Goal: Information Seeking & Learning: Learn about a topic

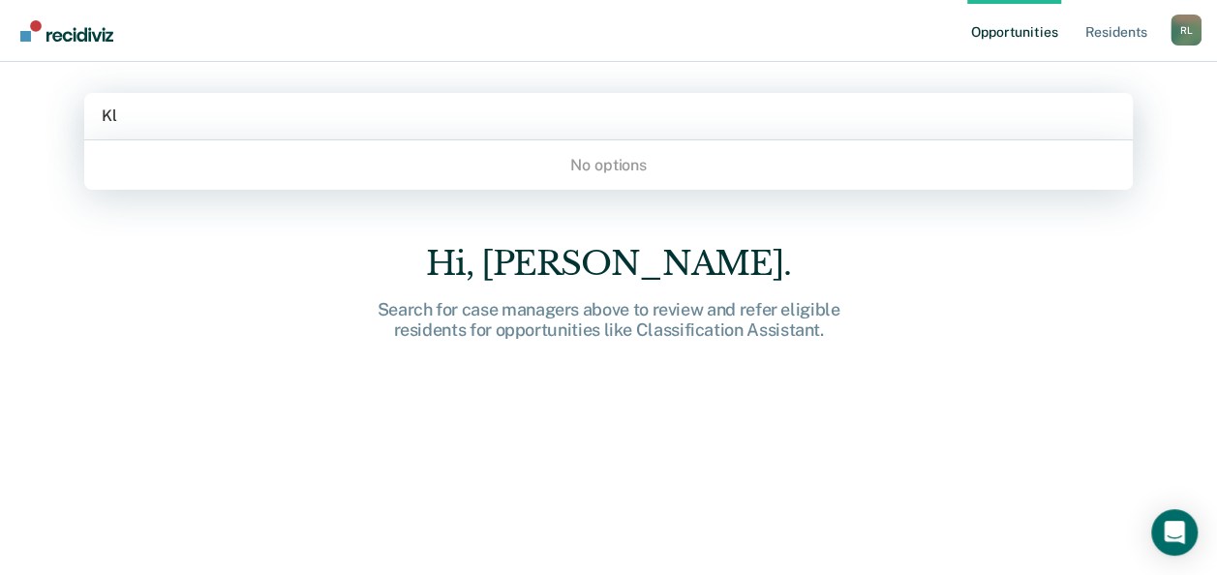
type input "K"
type input "C"
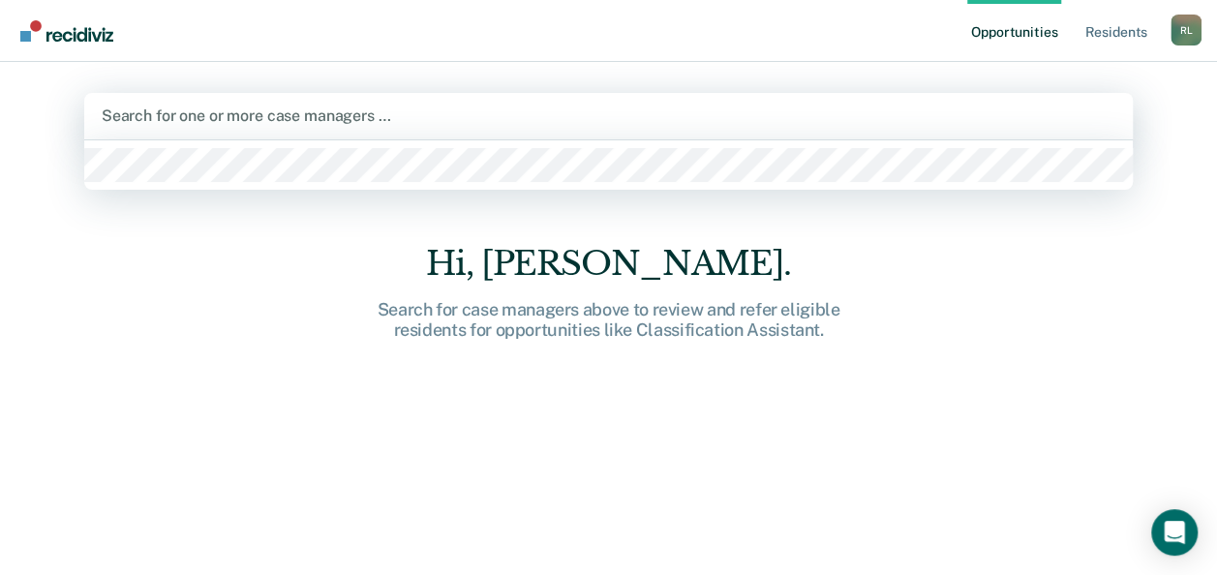
click at [238, 130] on div "Search for one or more case managers …" at bounding box center [608, 116] width 1048 height 46
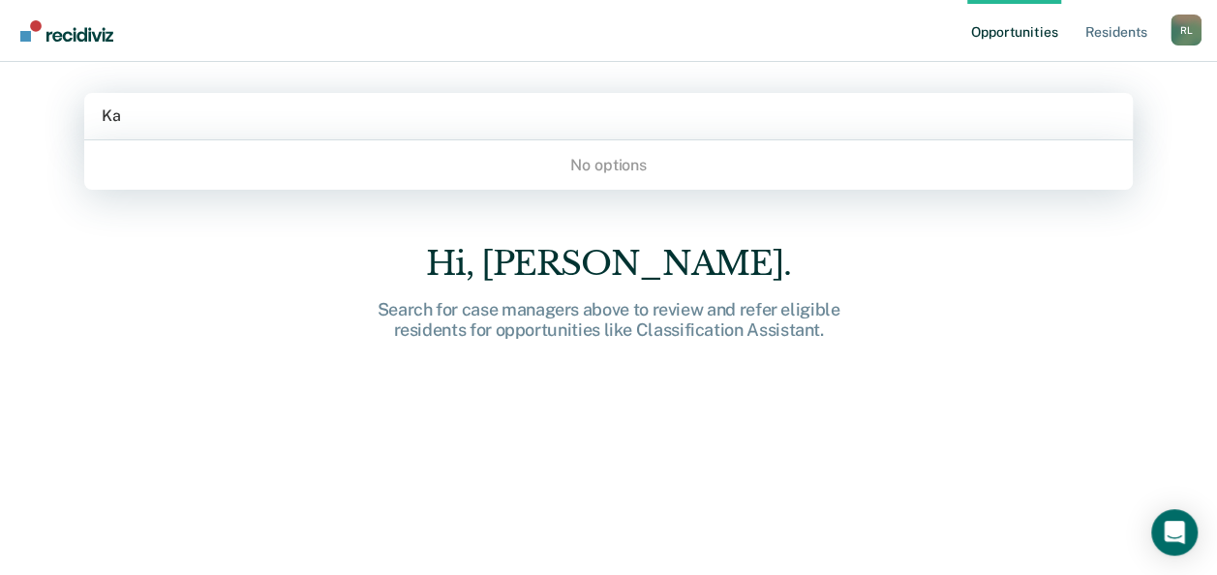
type input "K"
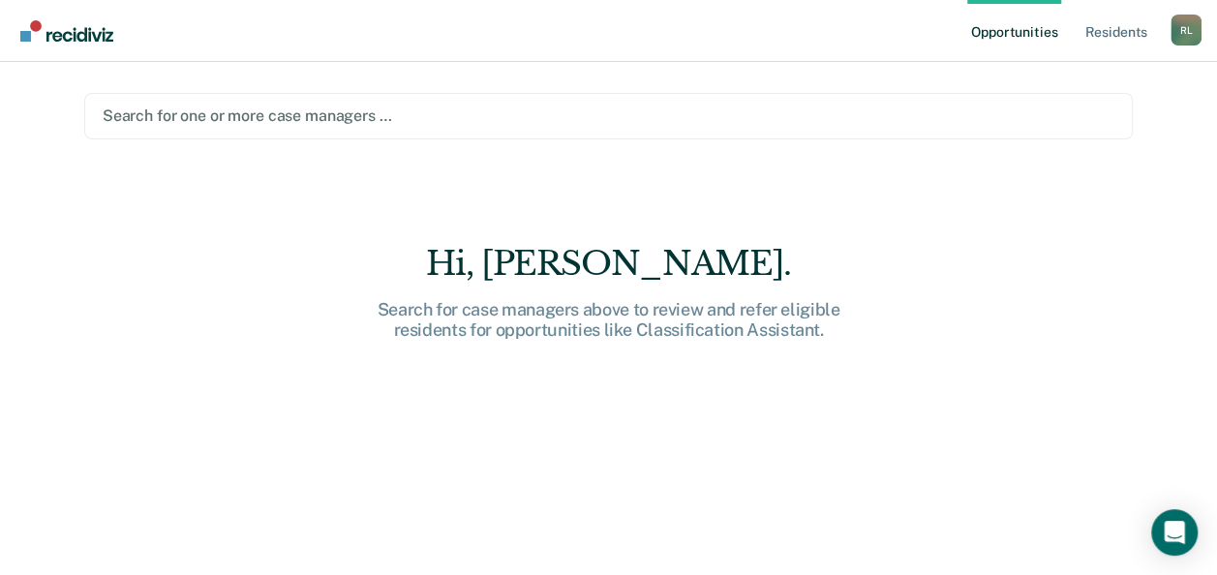
click at [980, 309] on div "Hi, [PERSON_NAME]. Search for case managers above to review and refer eligible …" at bounding box center [608, 423] width 1048 height 358
click at [1123, 38] on link "Resident s" at bounding box center [1115, 31] width 71 height 62
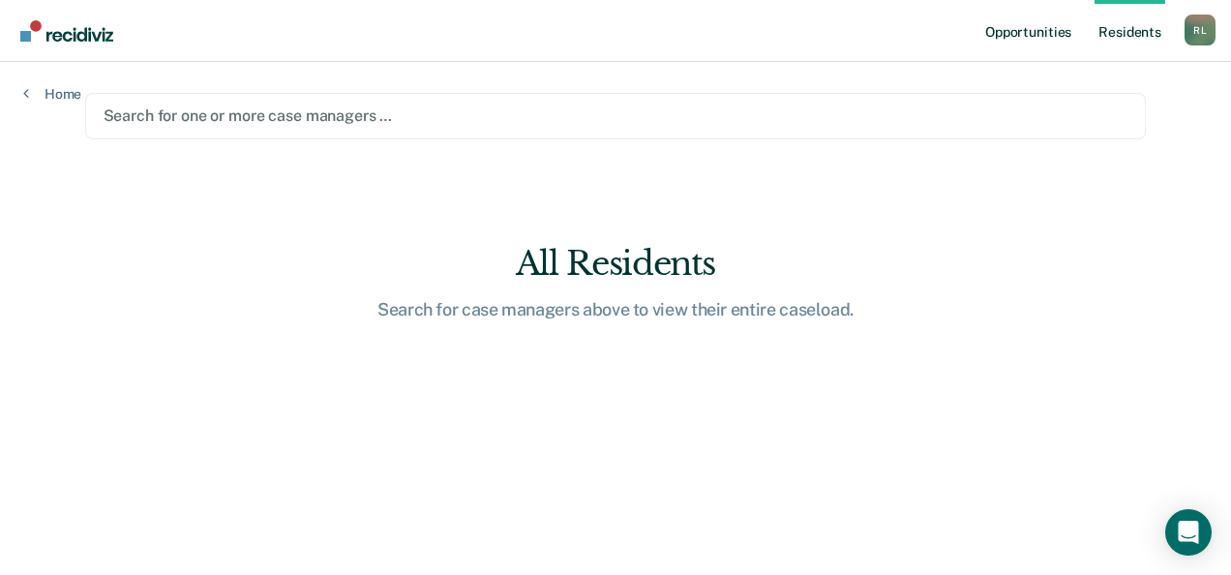
click at [1047, 17] on link "Opportunities" at bounding box center [1029, 31] width 94 height 62
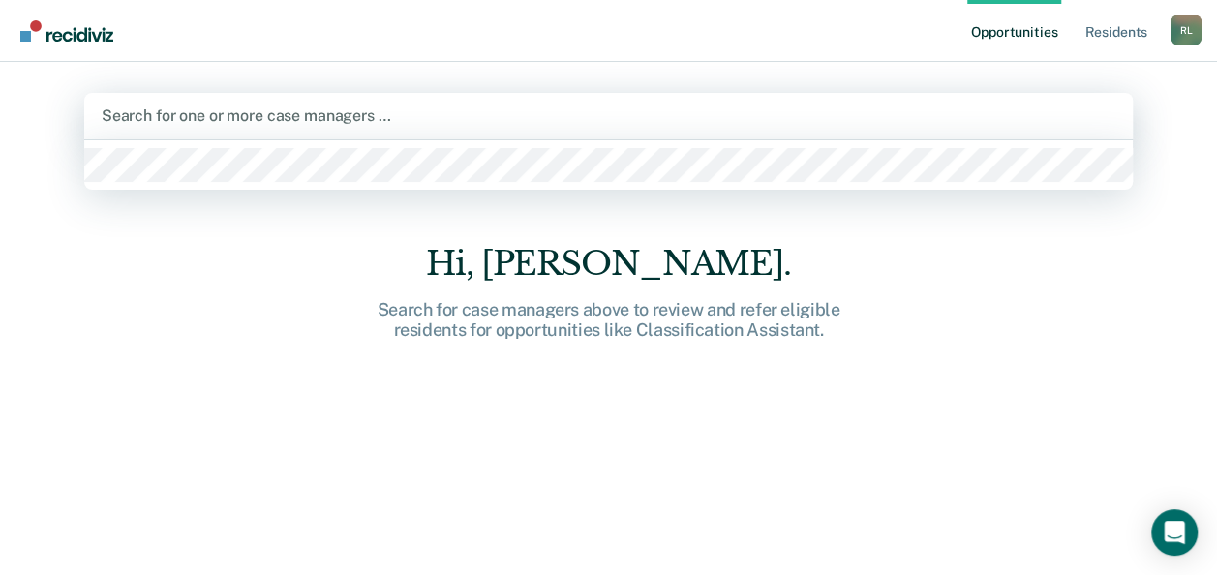
click at [1018, 101] on div "Search for one or more case managers …" at bounding box center [608, 116] width 1048 height 46
click at [1017, 107] on div at bounding box center [609, 116] width 1014 height 22
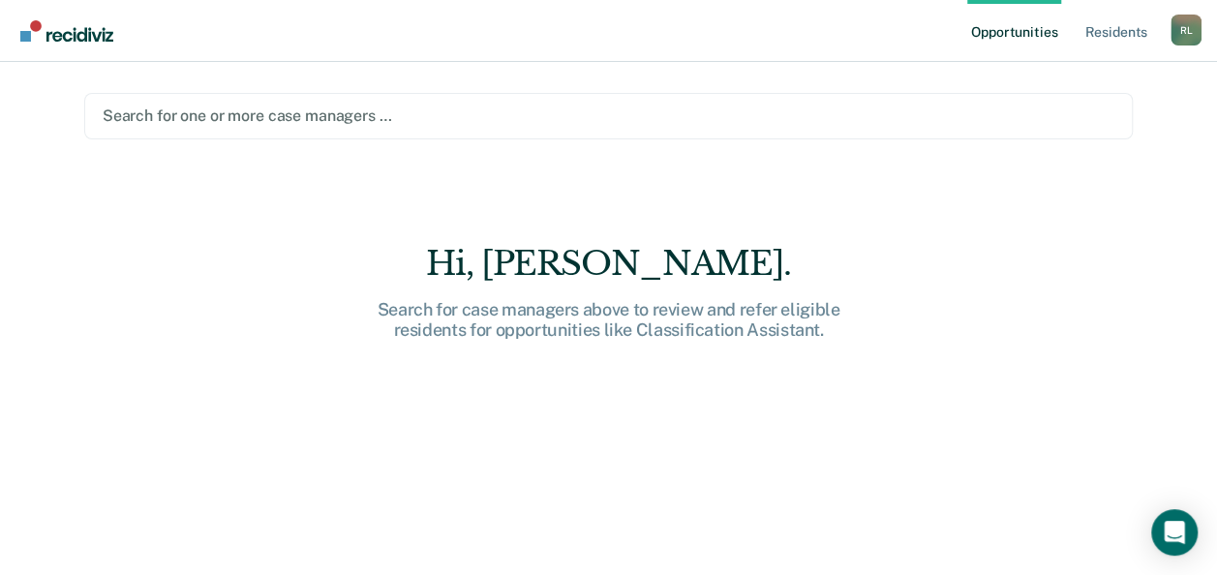
click at [1017, 107] on div at bounding box center [609, 116] width 1012 height 22
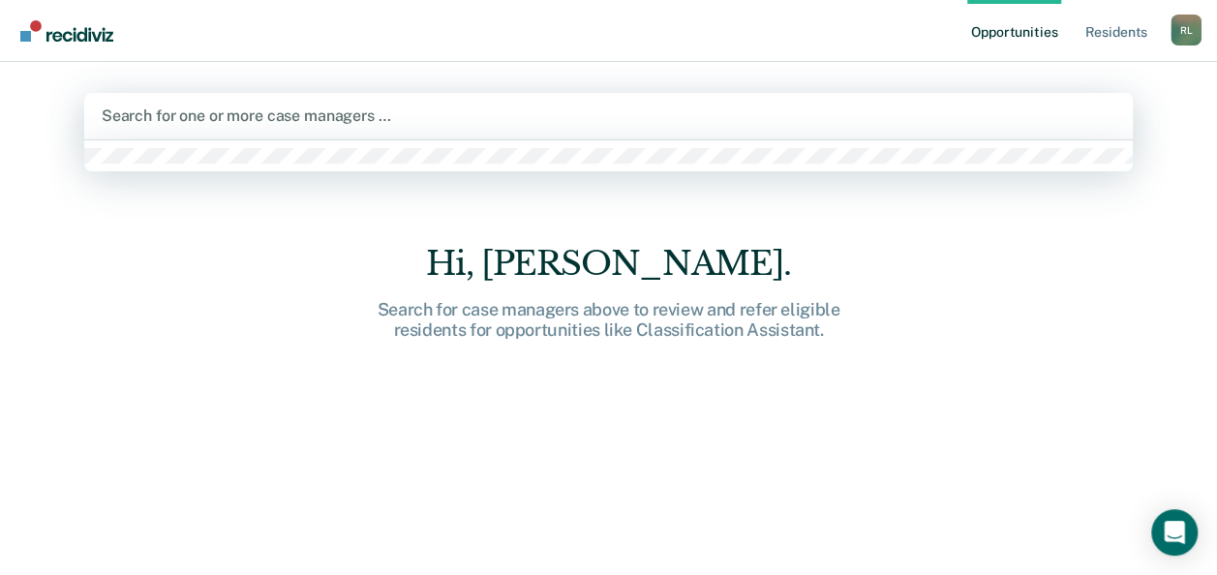
click at [1017, 107] on div at bounding box center [609, 116] width 1014 height 22
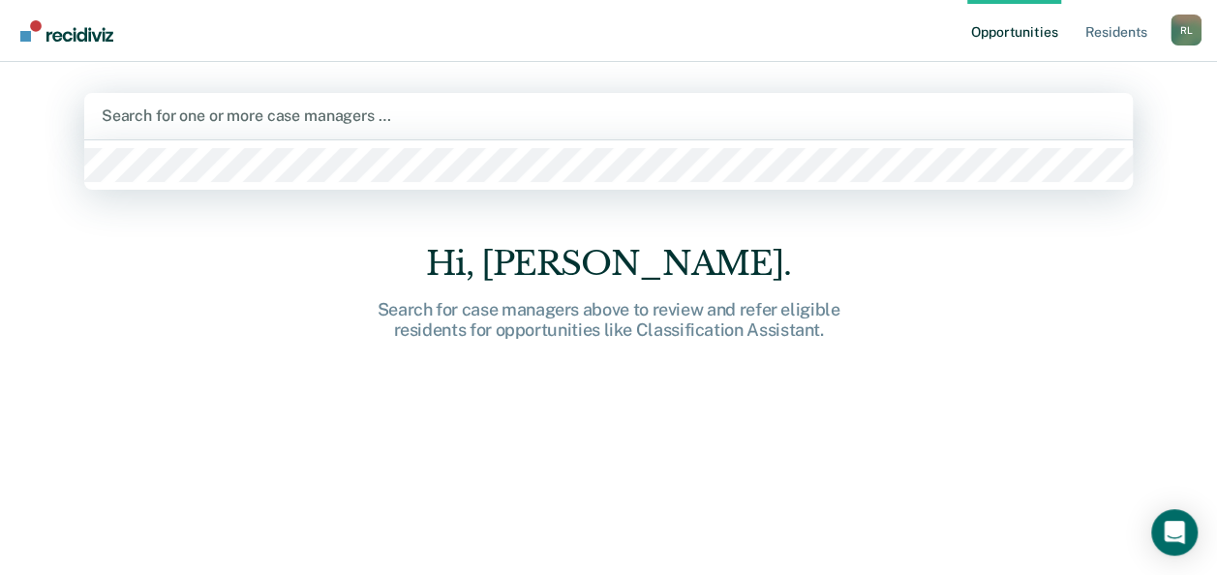
click at [1017, 107] on div at bounding box center [609, 116] width 1014 height 22
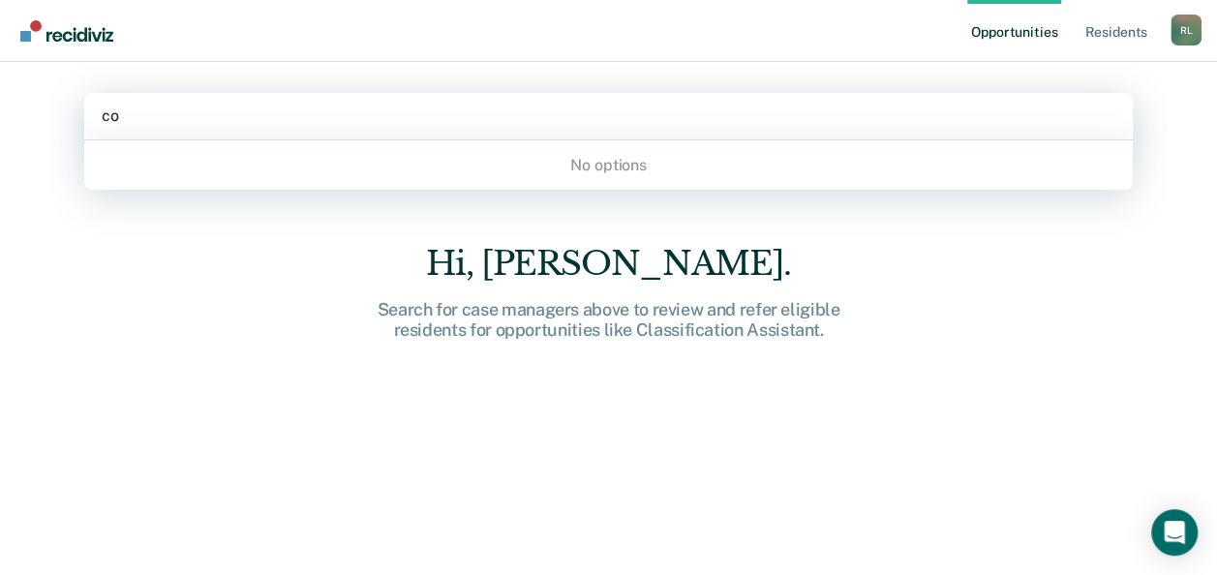
type input "c"
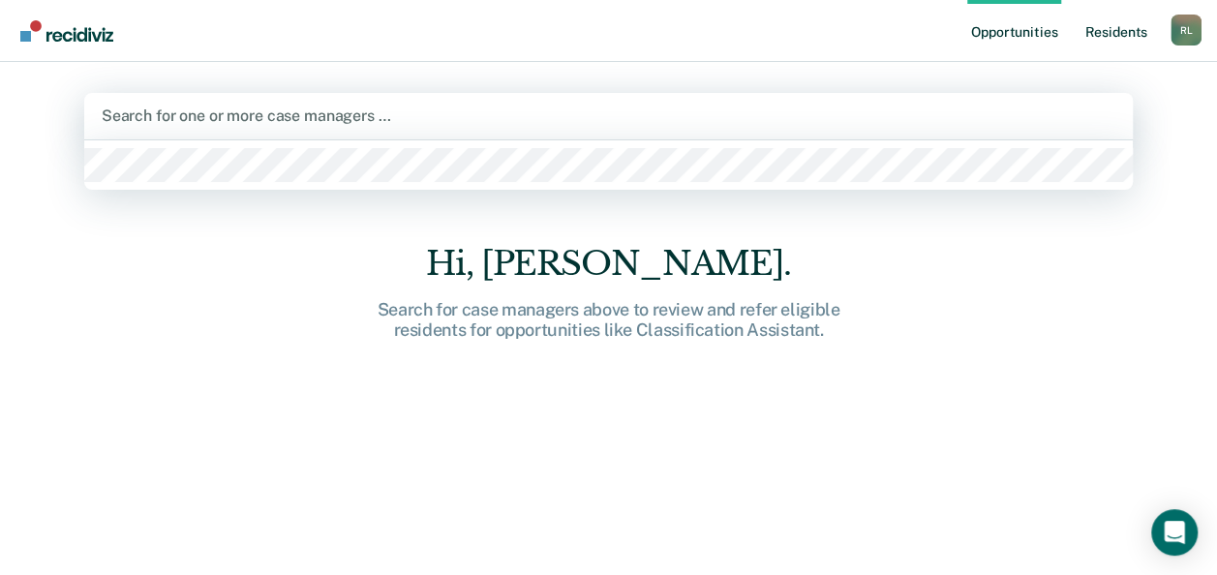
click at [1086, 24] on link "Resident s" at bounding box center [1115, 31] width 71 height 62
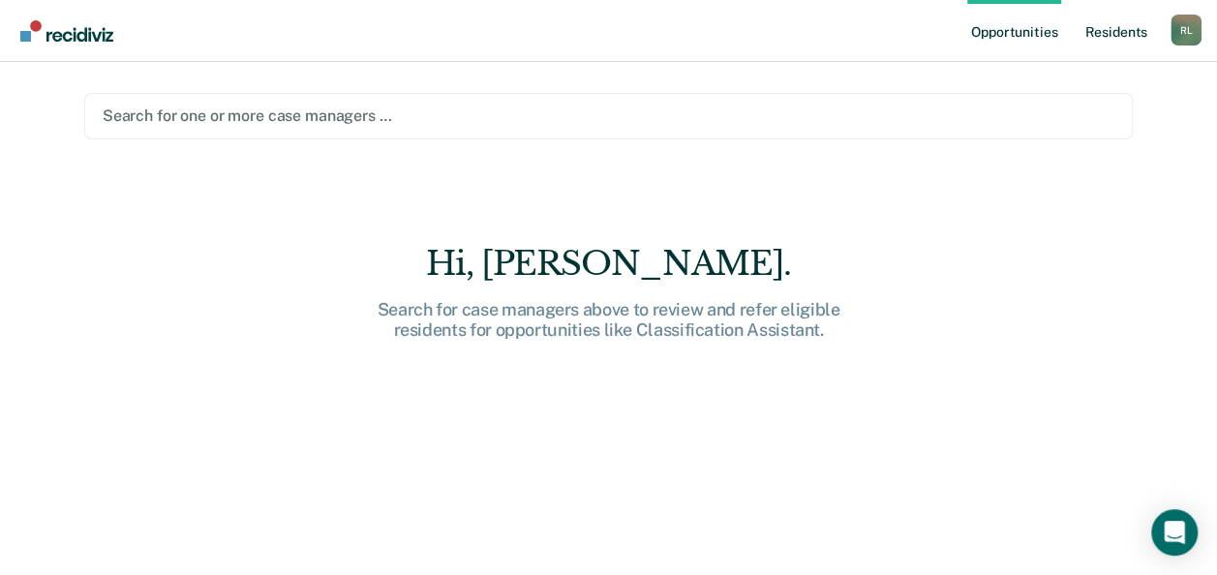
click at [1105, 48] on link "Resident s" at bounding box center [1115, 31] width 71 height 62
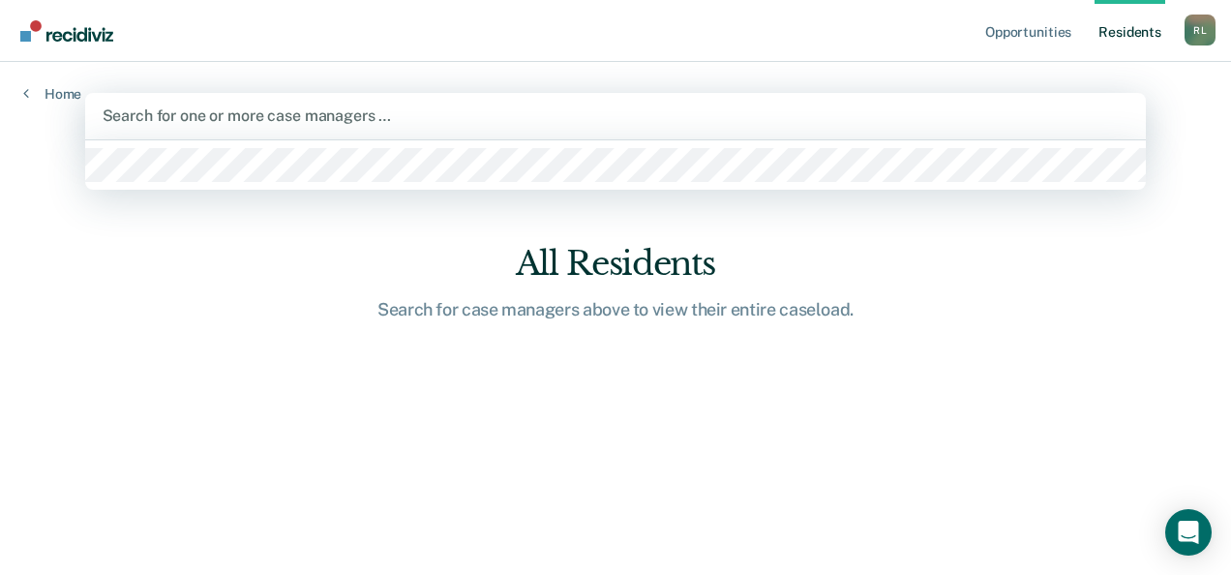
click at [912, 122] on div at bounding box center [616, 116] width 1027 height 22
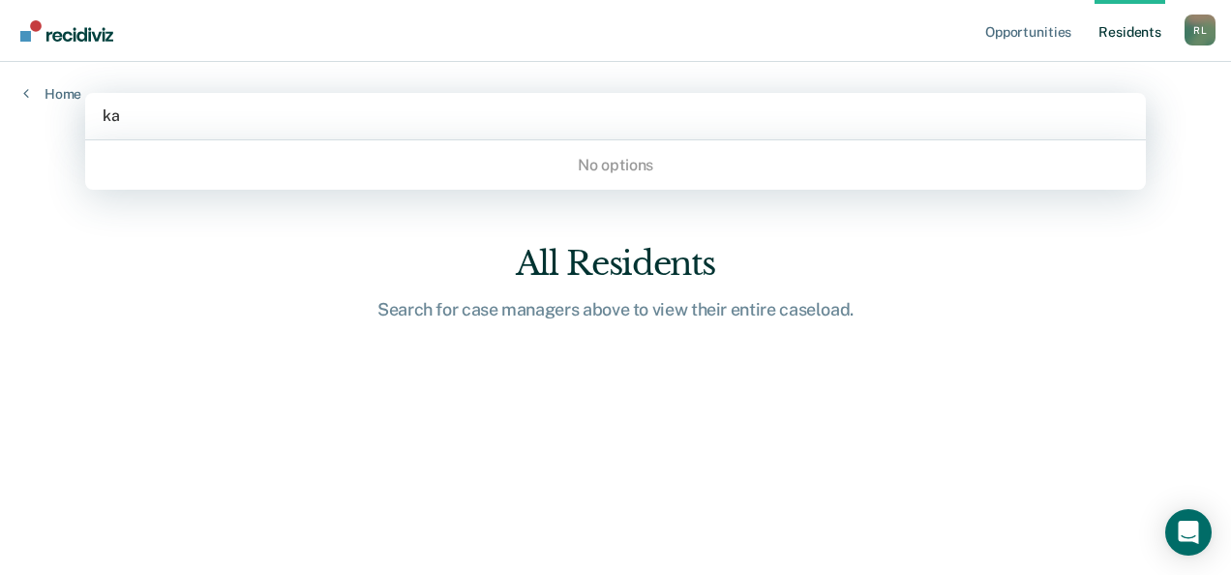
type input "k"
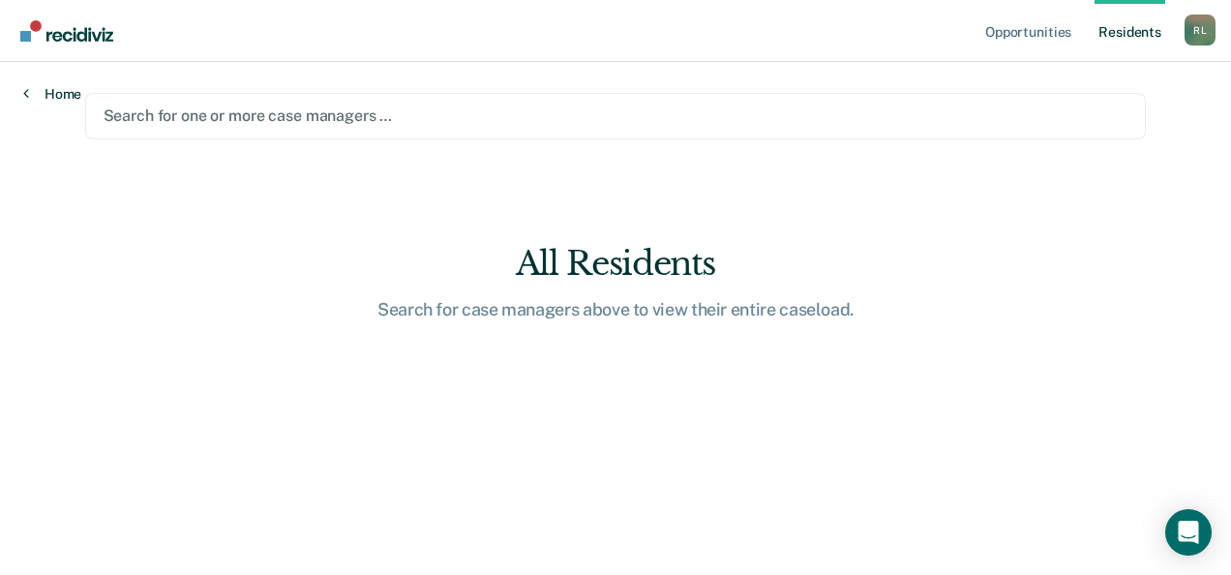
click at [68, 94] on link "Home" at bounding box center [52, 93] width 58 height 17
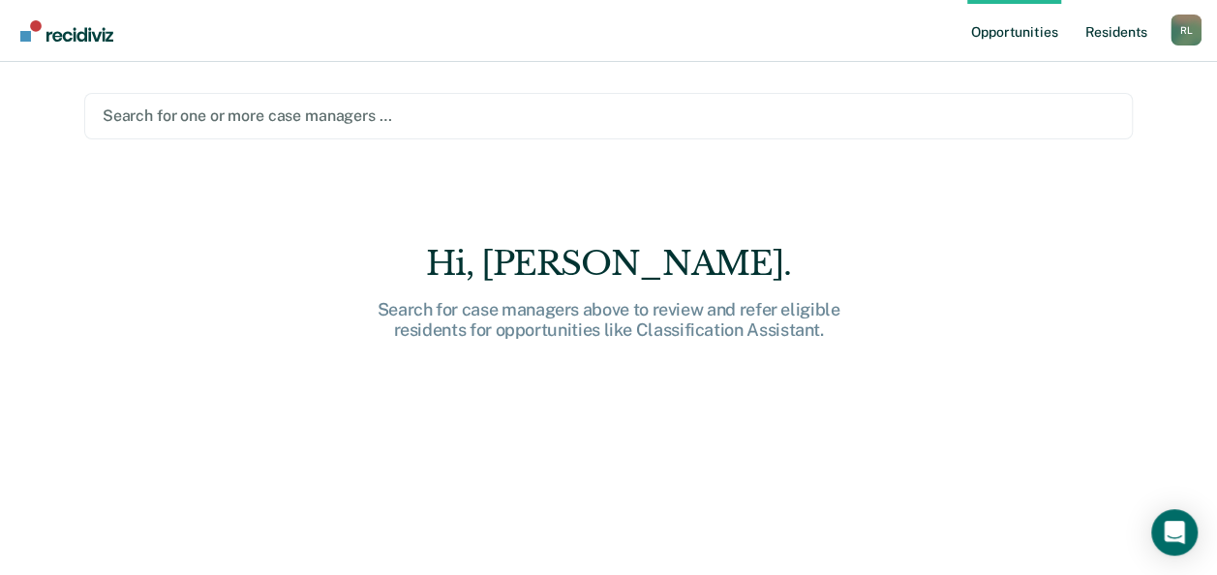
click at [1125, 38] on link "Resident s" at bounding box center [1115, 31] width 71 height 62
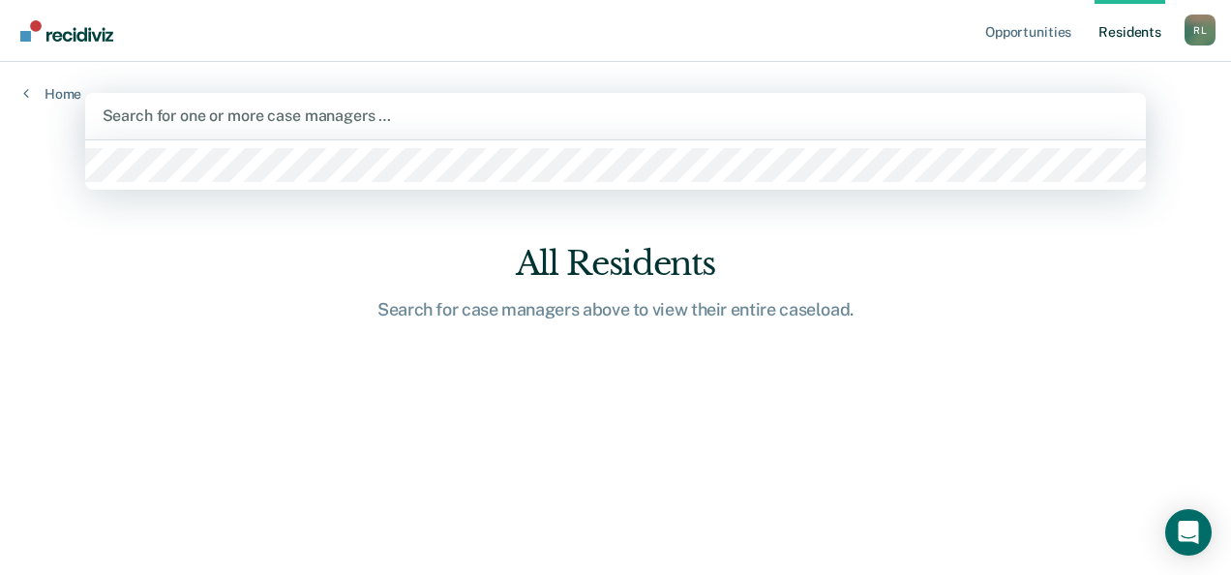
click at [431, 122] on div at bounding box center [616, 116] width 1027 height 22
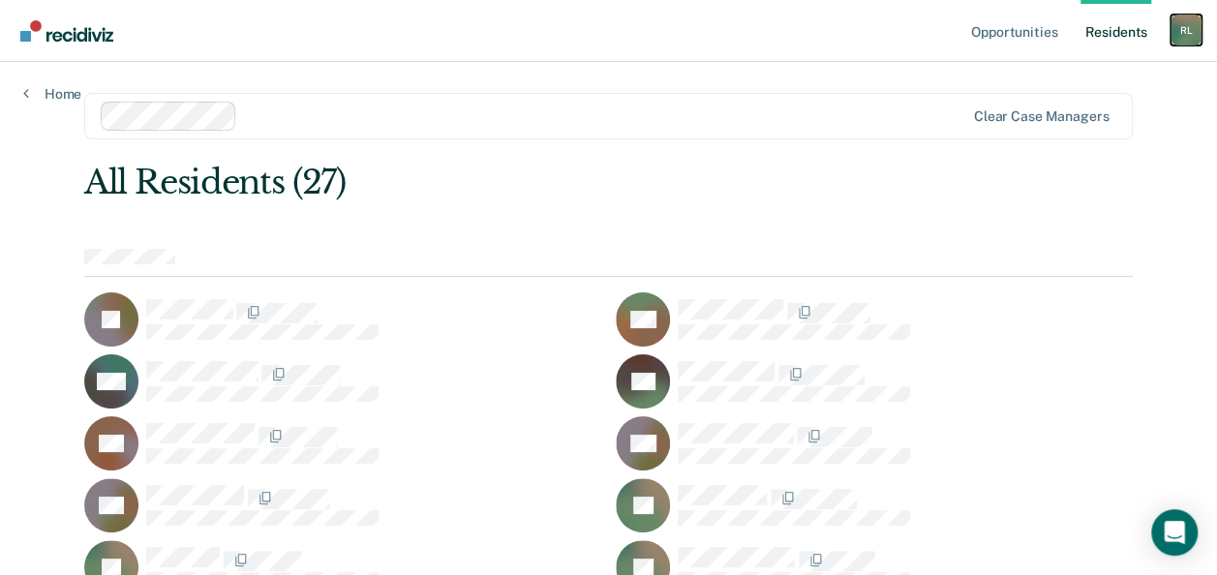
click at [1181, 21] on div "[PERSON_NAME]" at bounding box center [1185, 30] width 31 height 31
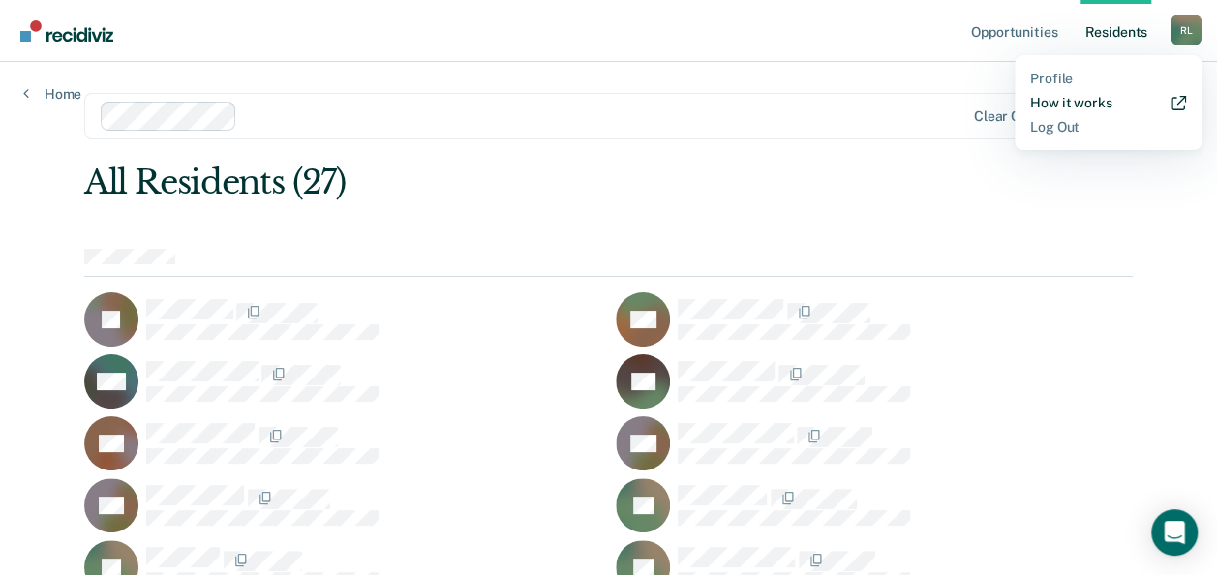
click at [1178, 99] on icon "Main navigation" at bounding box center [1178, 103] width 15 height 16
click at [1191, 29] on div "[PERSON_NAME]" at bounding box center [1185, 30] width 31 height 31
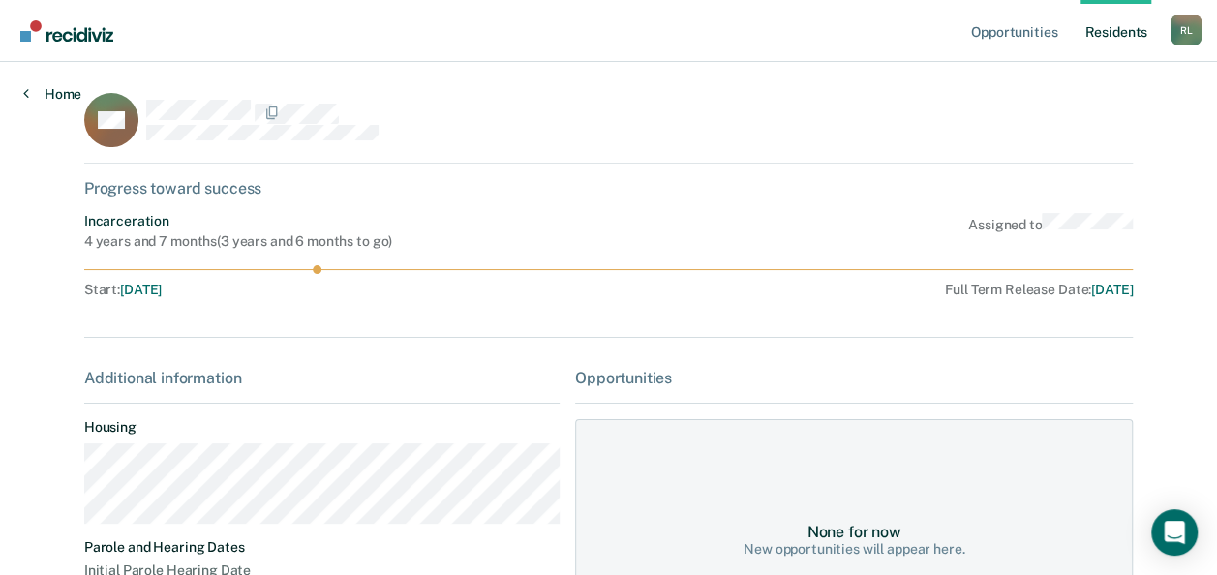
click at [58, 93] on link "Home" at bounding box center [52, 93] width 58 height 17
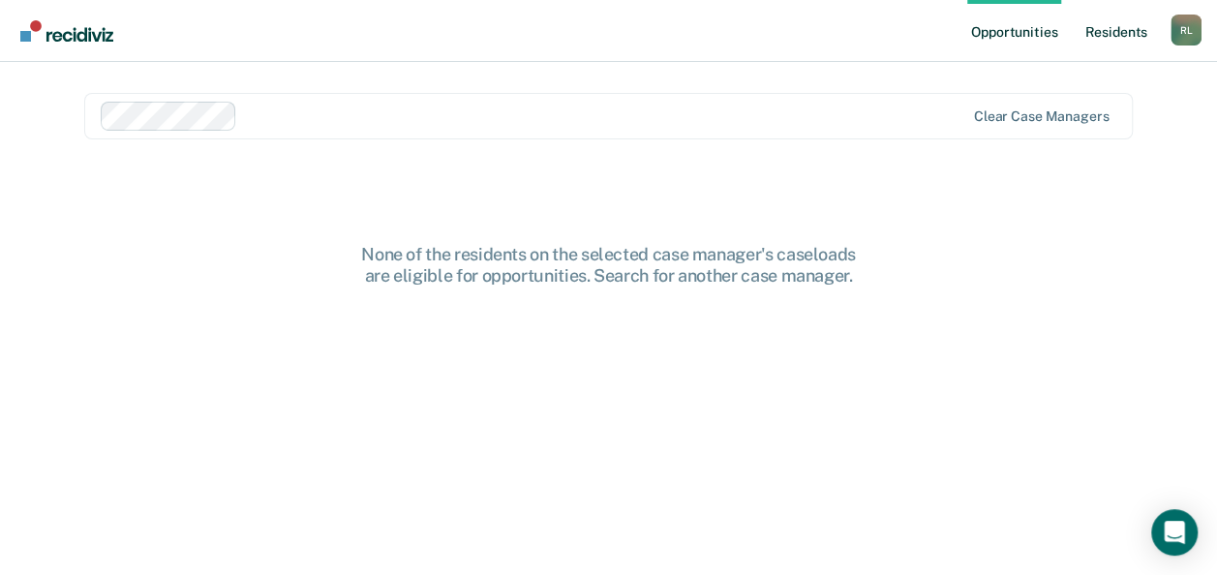
click at [1116, 43] on link "Resident s" at bounding box center [1115, 31] width 71 height 62
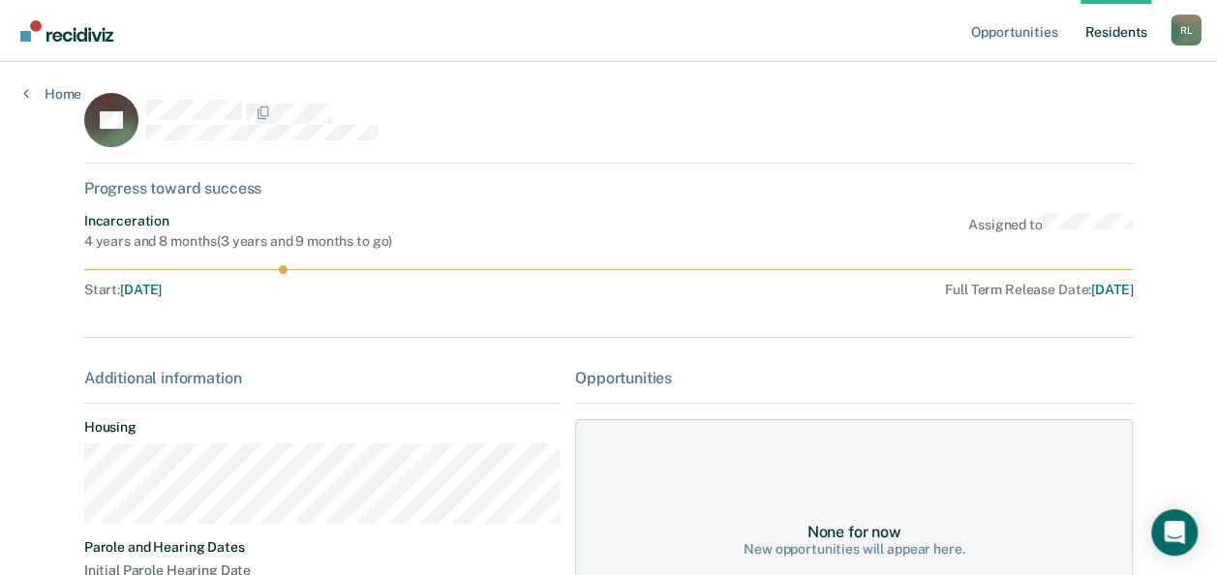
click at [1119, 27] on link "Resident s" at bounding box center [1115, 31] width 71 height 62
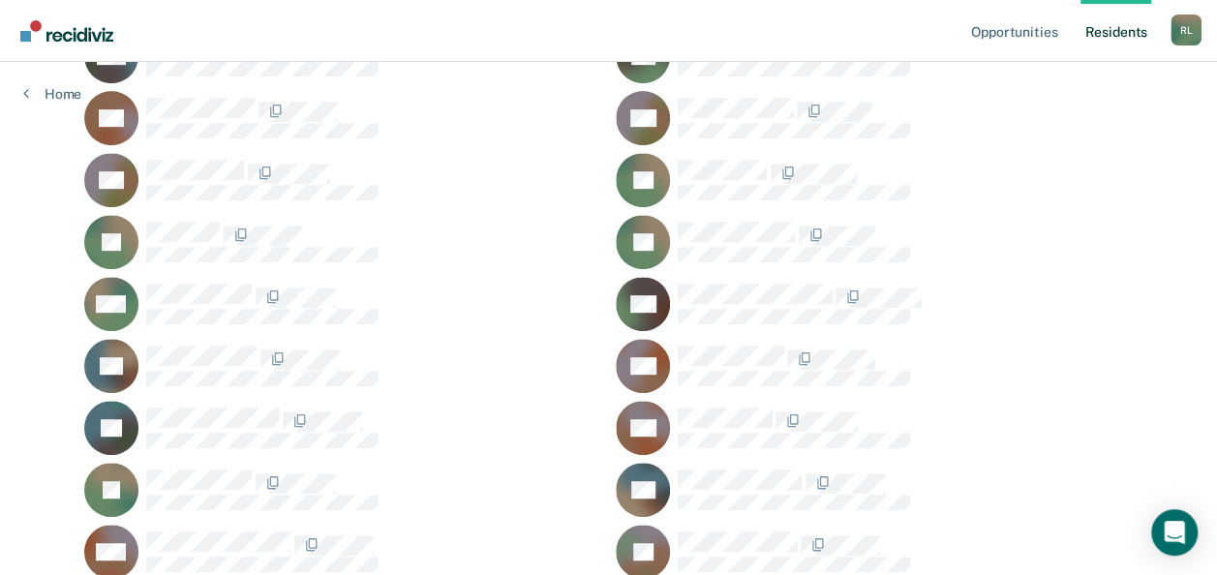
scroll to position [326, 0]
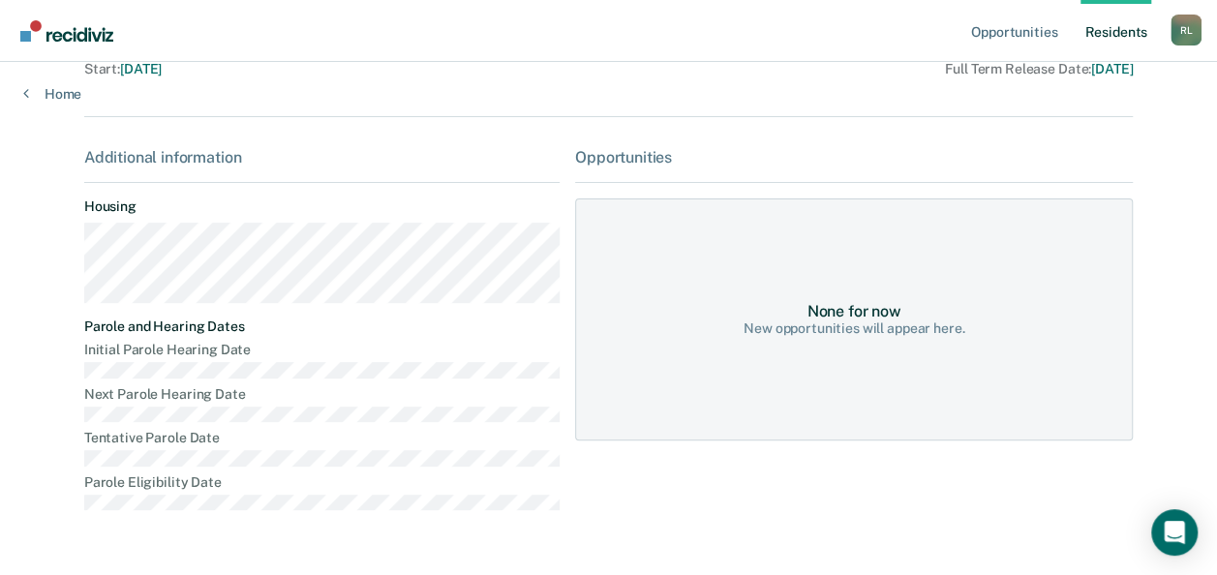
scroll to position [227, 0]
